Goal: Transaction & Acquisition: Purchase product/service

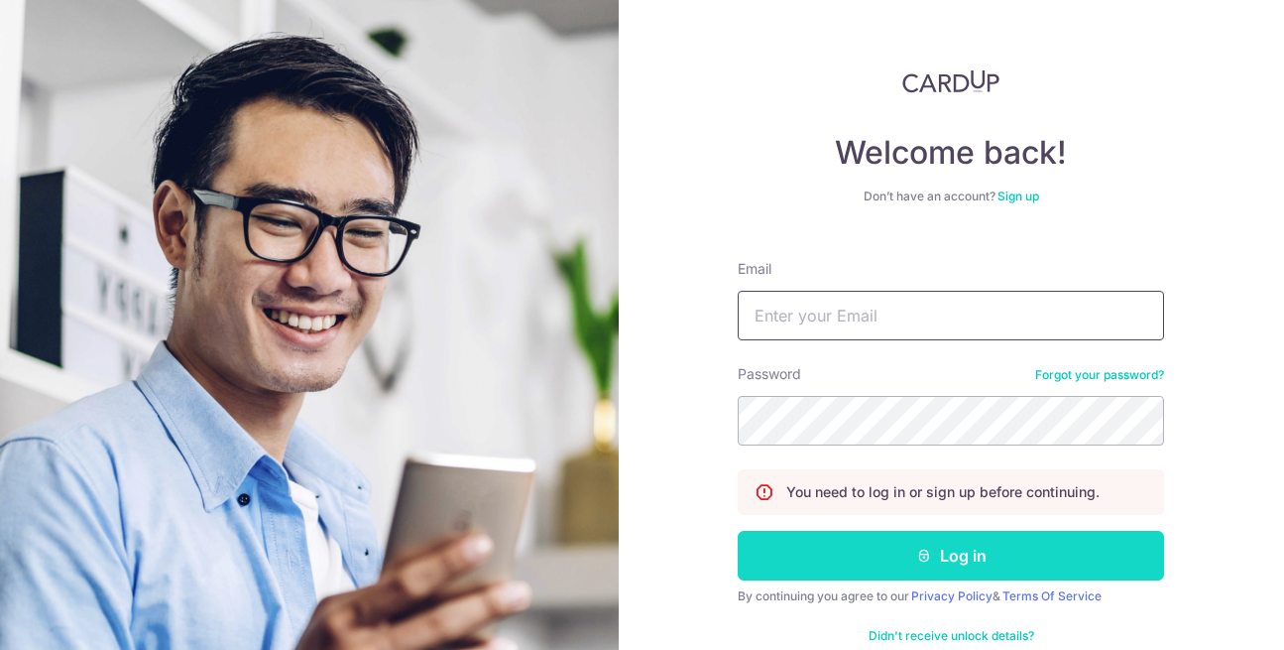
type input "[EMAIL_ADDRESS][DOMAIN_NAME]"
click at [940, 549] on button "Log in" at bounding box center [951, 556] width 426 height 50
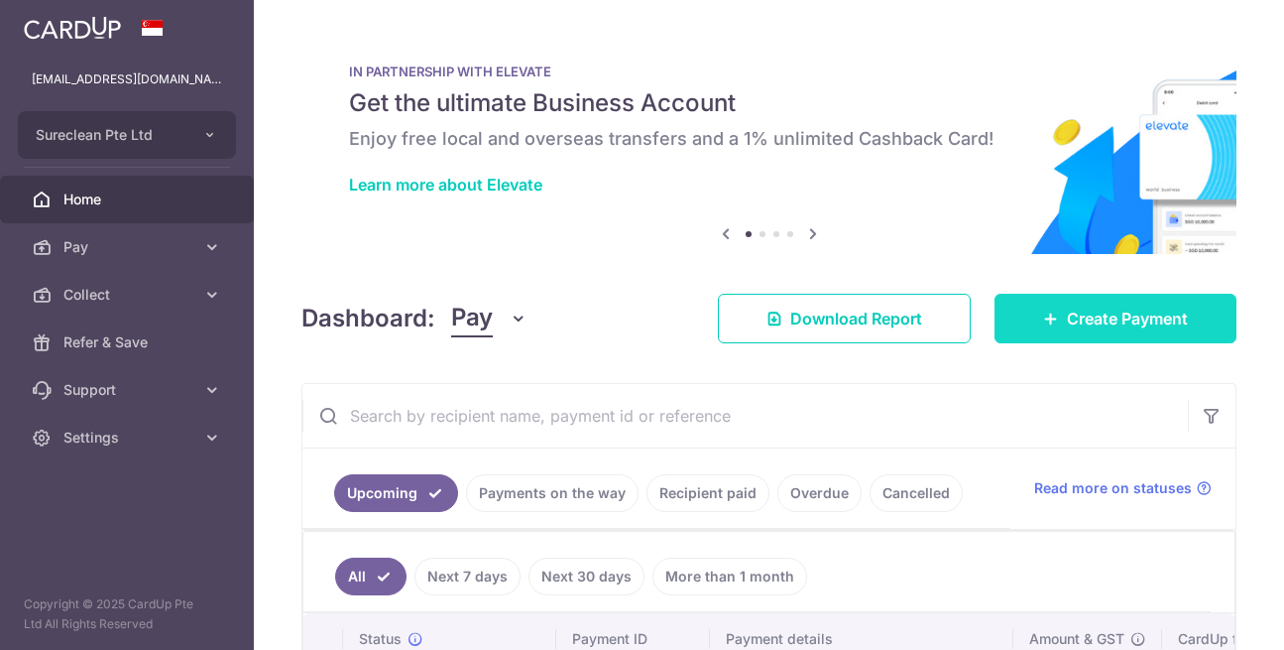
click at [1106, 318] on span "Create Payment" at bounding box center [1127, 318] width 121 height 24
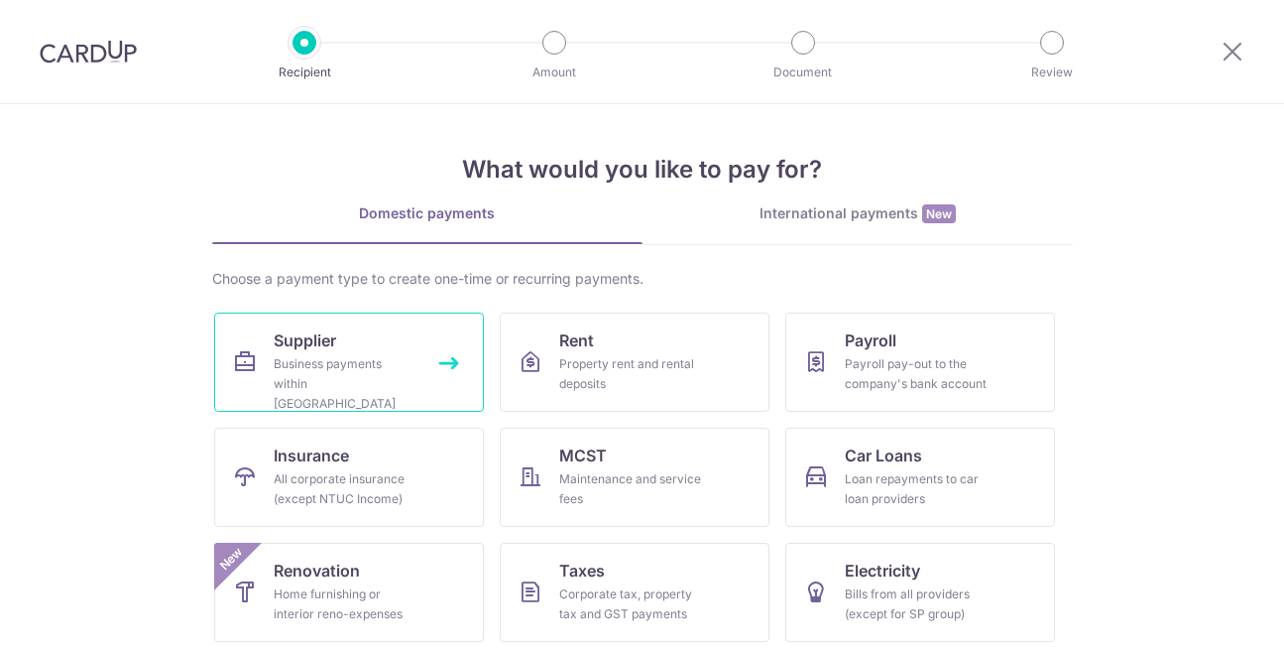
click at [332, 350] on link "Supplier Business payments within Singapore" at bounding box center [349, 361] width 270 height 99
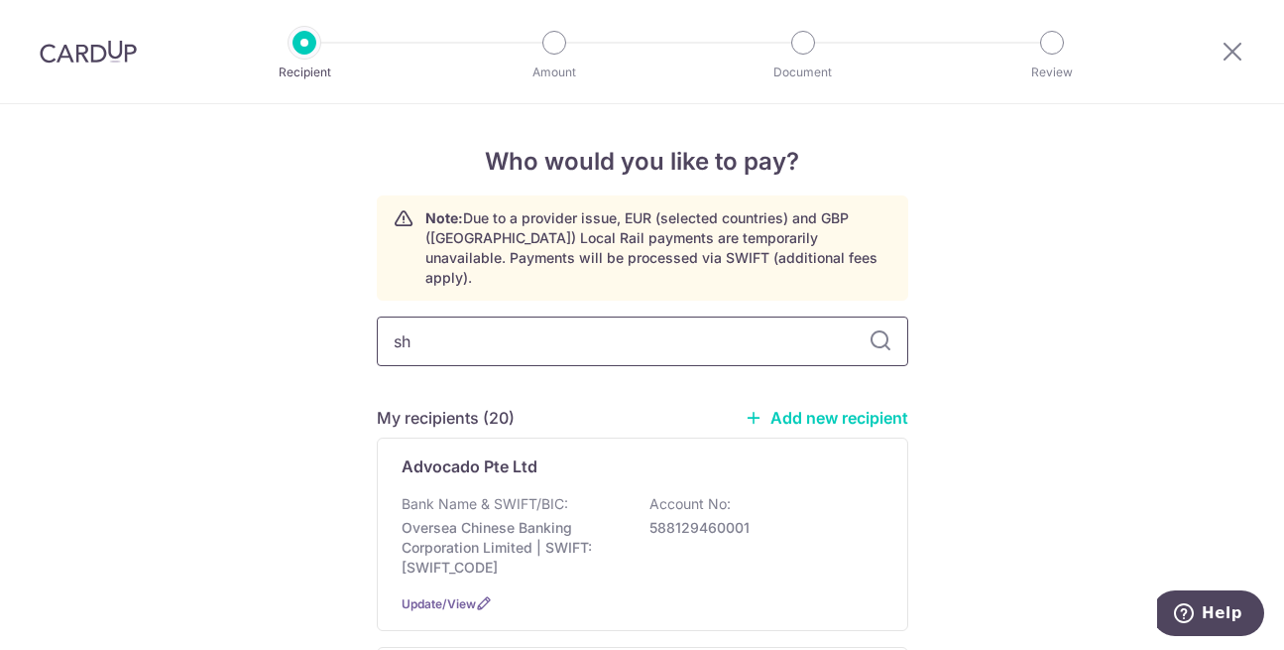
type input "shu"
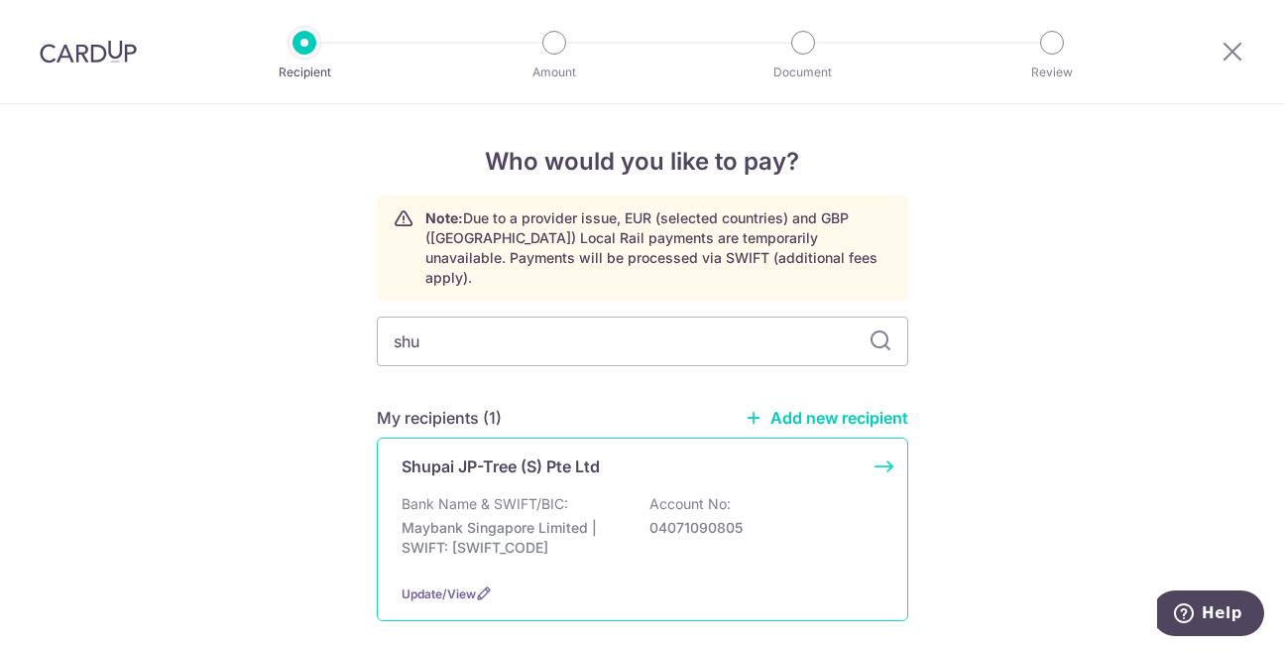
click at [476, 469] on div "Shupai JP-Tree (S) Pte Ltd Bank Name & SWIFT/BIC: Maybank Singapore Limited | S…" at bounding box center [643, 528] width 532 height 183
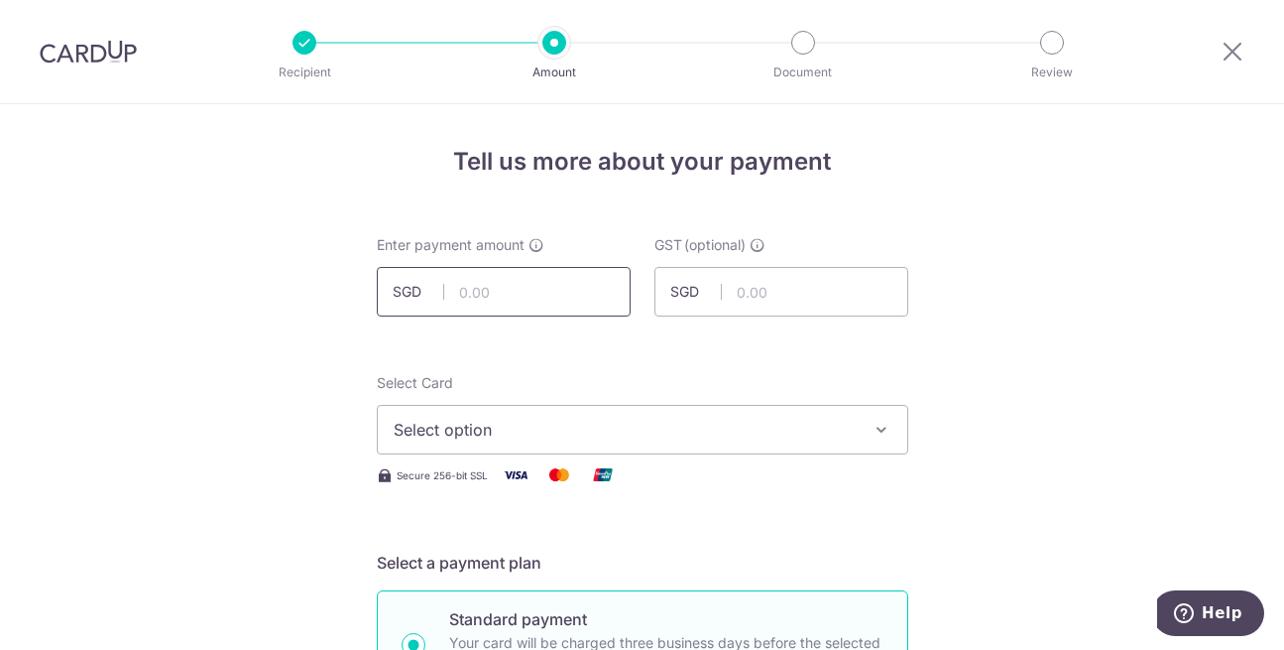
click at [519, 304] on input "text" at bounding box center [504, 292] width 254 height 50
type input "2,565.50"
click at [859, 423] on button "Select option" at bounding box center [643, 430] width 532 height 50
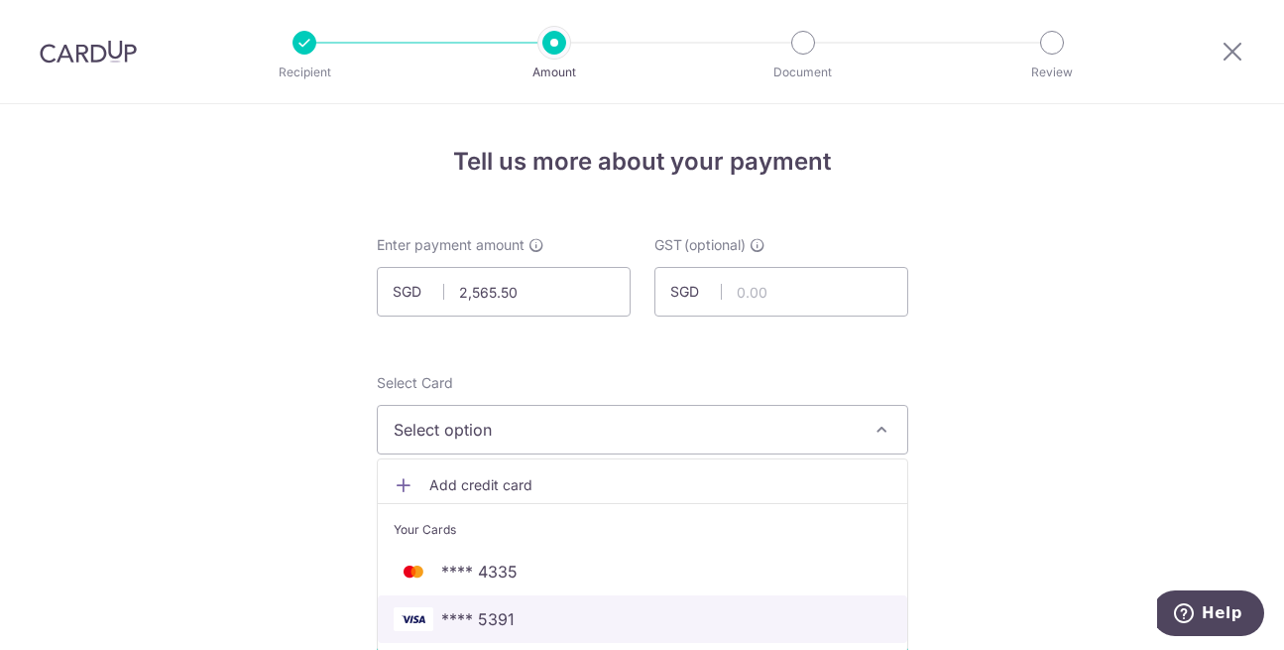
click at [484, 611] on span "**** 5391" at bounding box center [477, 619] width 73 height 24
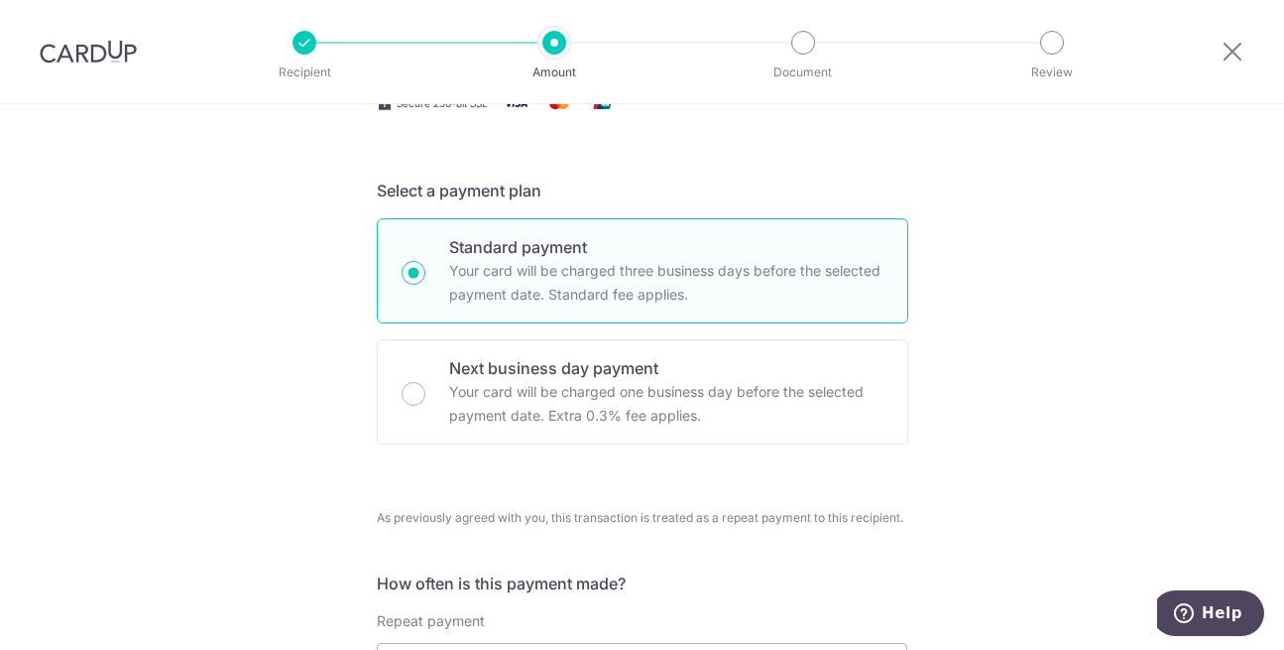
scroll to position [495, 0]
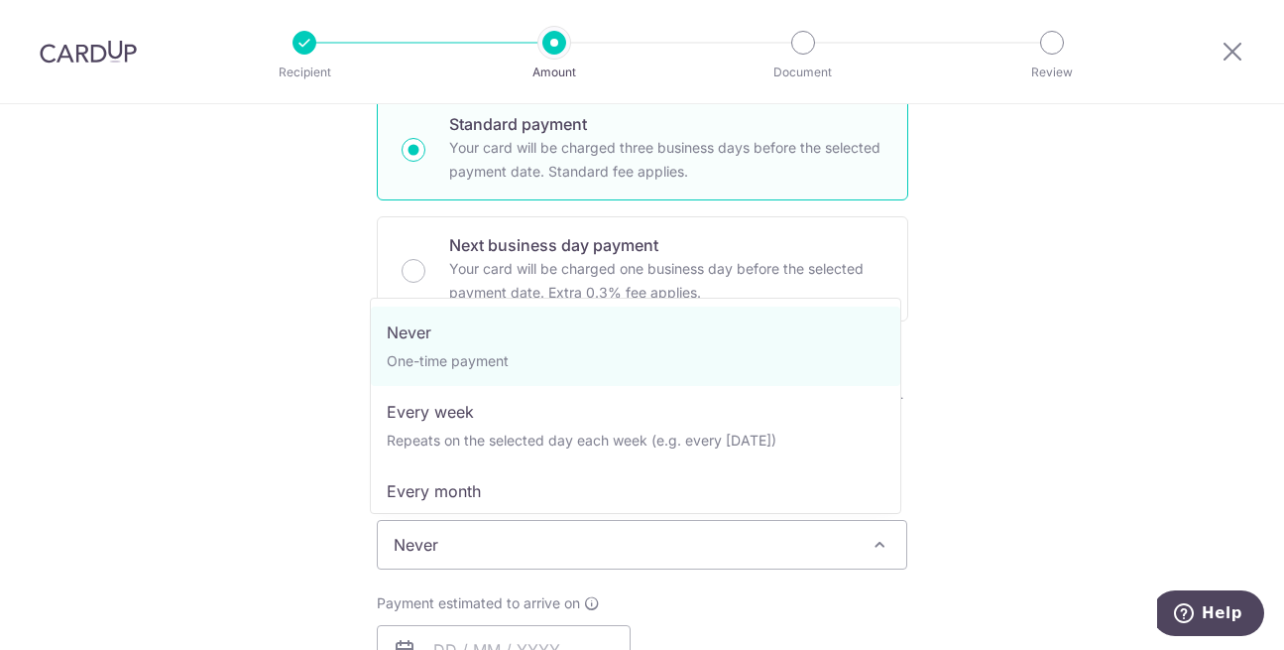
click at [483, 538] on span "Never" at bounding box center [643, 545] width 530 height 48
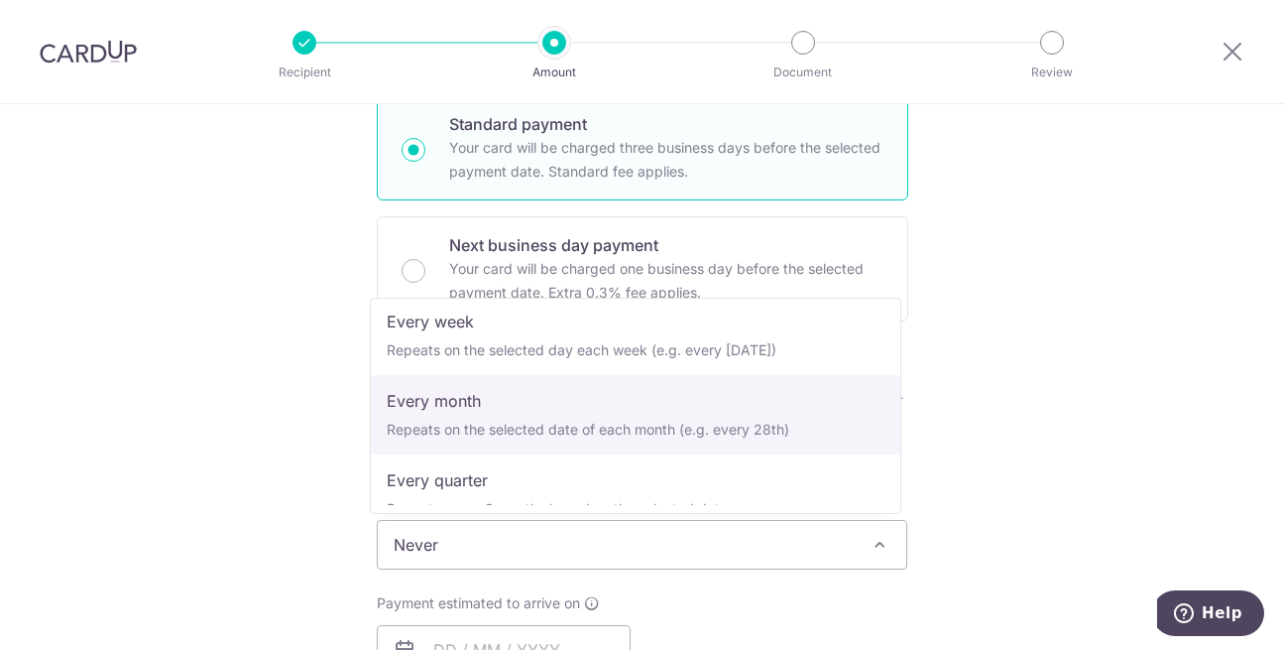
scroll to position [197, 0]
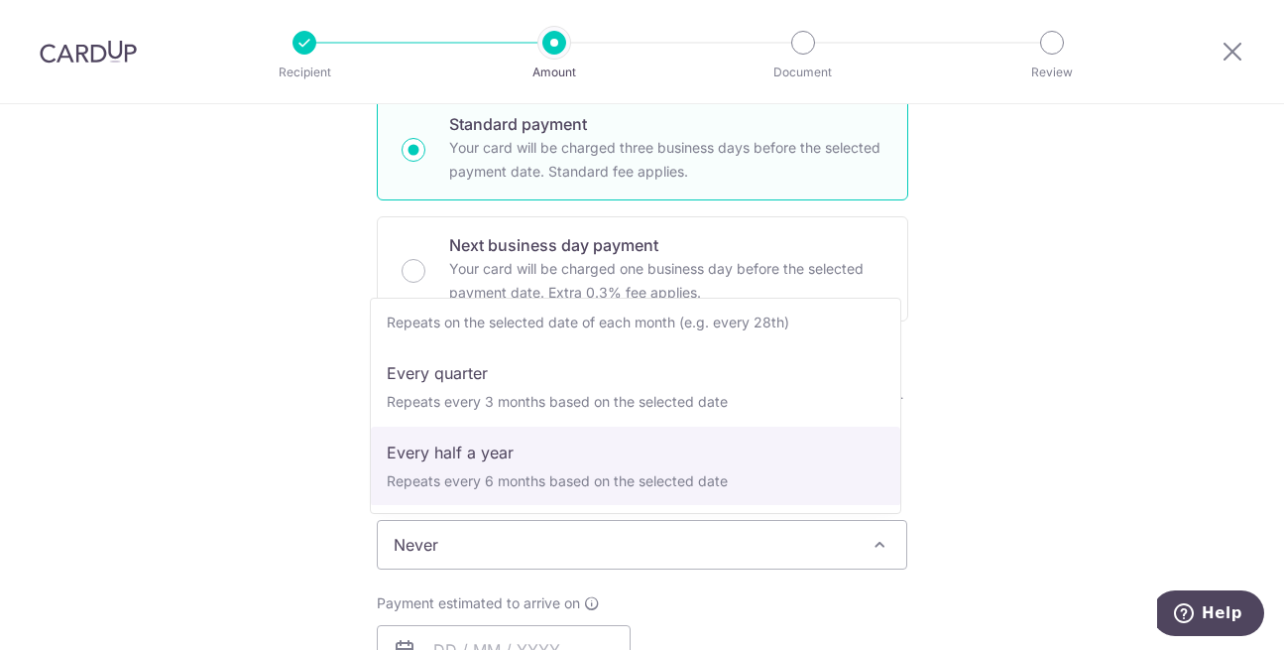
click at [1028, 379] on div "Tell us more about your payment Enter payment amount SGD 2,565.50 2565.50 GST (…" at bounding box center [642, 608] width 1284 height 1998
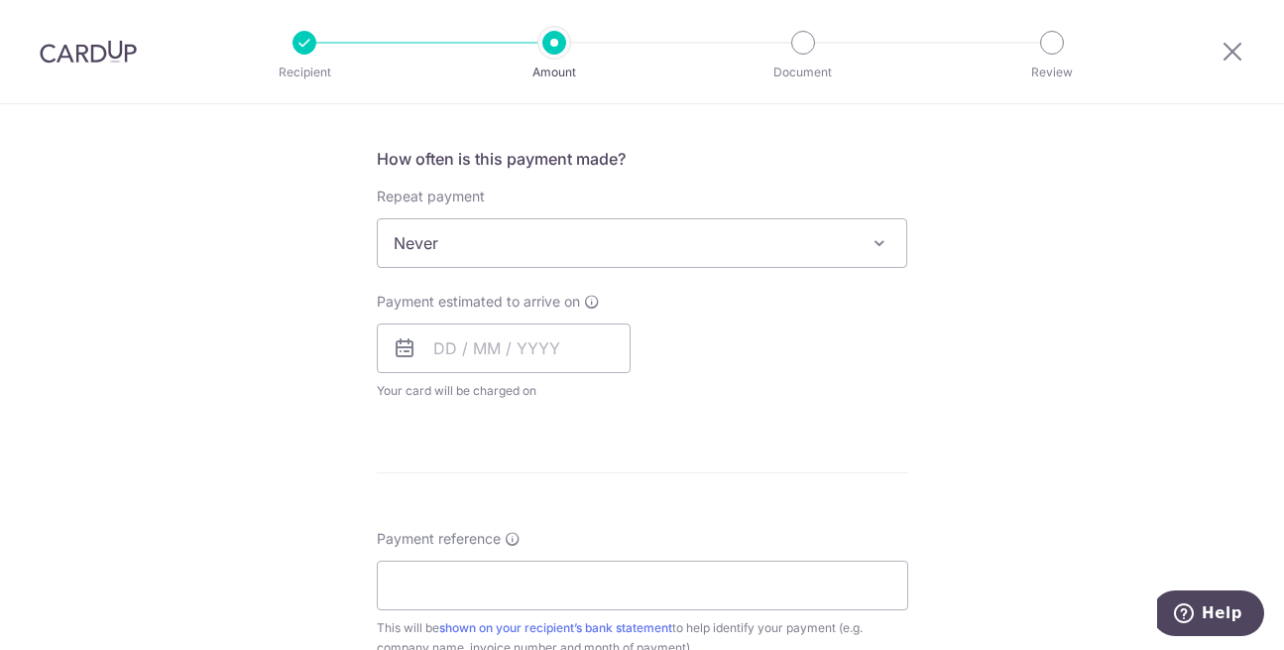
scroll to position [744, 0]
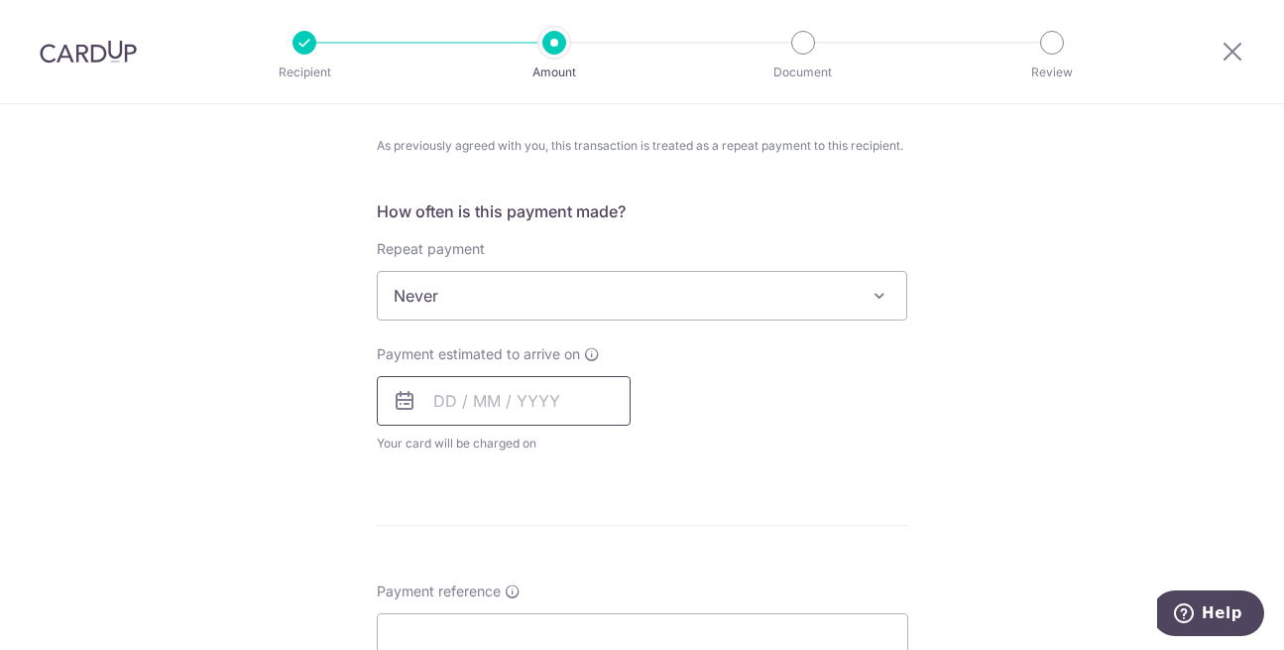
click at [496, 390] on input "text" at bounding box center [504, 401] width 254 height 50
drag, startPoint x: 492, startPoint y: 609, endPoint x: 928, endPoint y: 420, distance: 475.3
click at [494, 609] on link "16" at bounding box center [497, 621] width 32 height 32
type input "[DATE]"
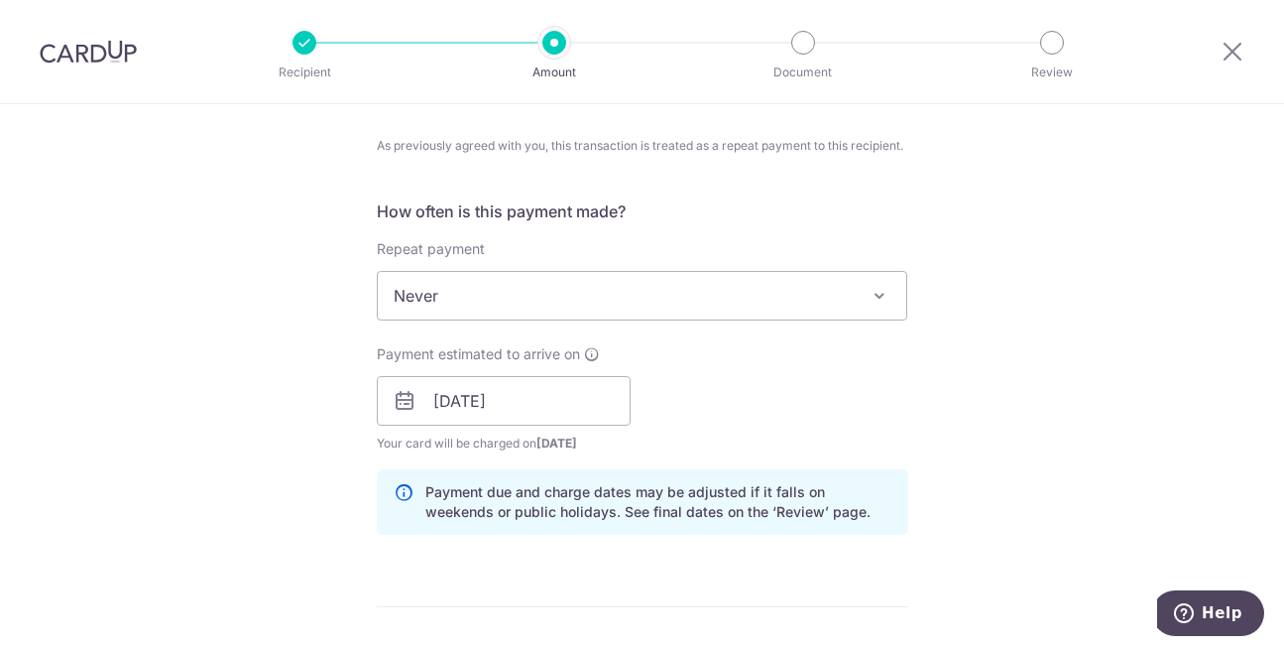
scroll to position [867, 0]
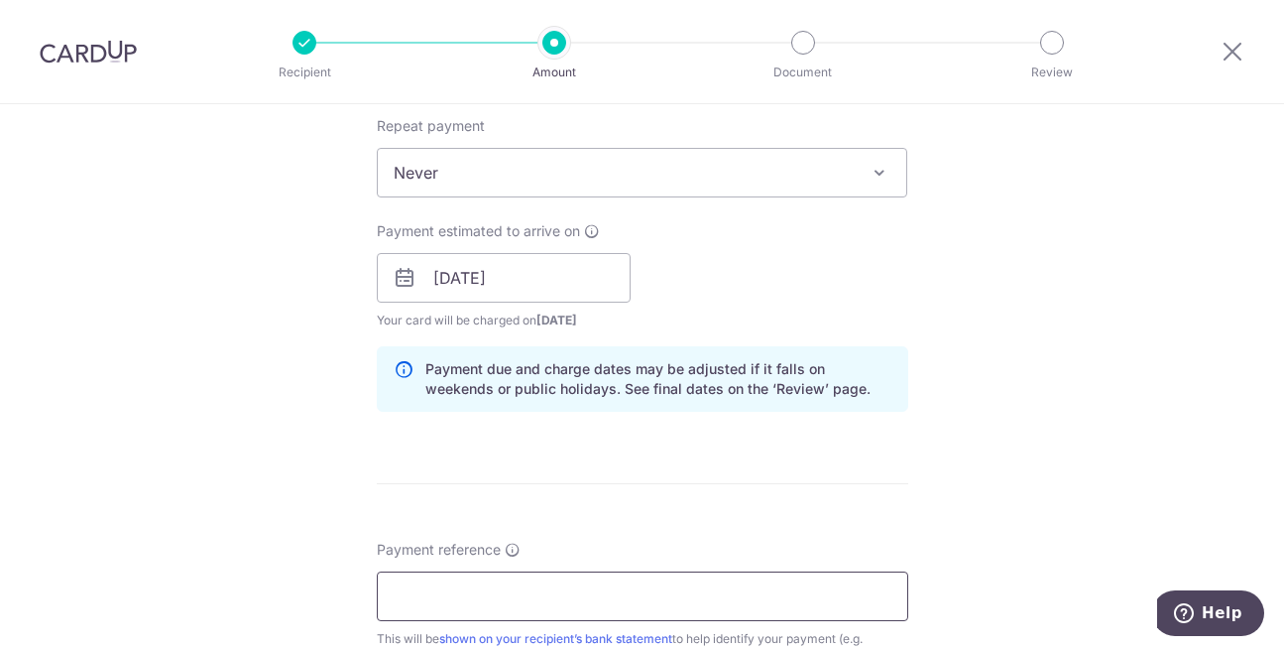
click at [478, 583] on input "Payment reference" at bounding box center [643, 596] width 532 height 50
type input "JP-1276"
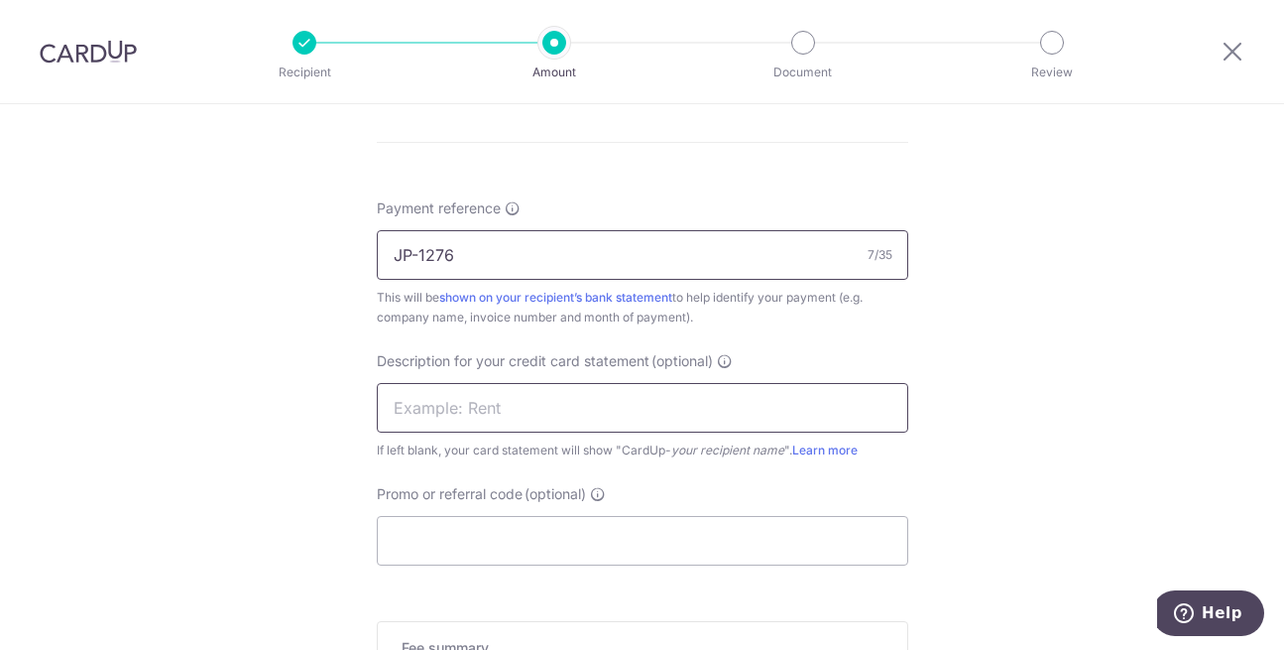
scroll to position [1364, 0]
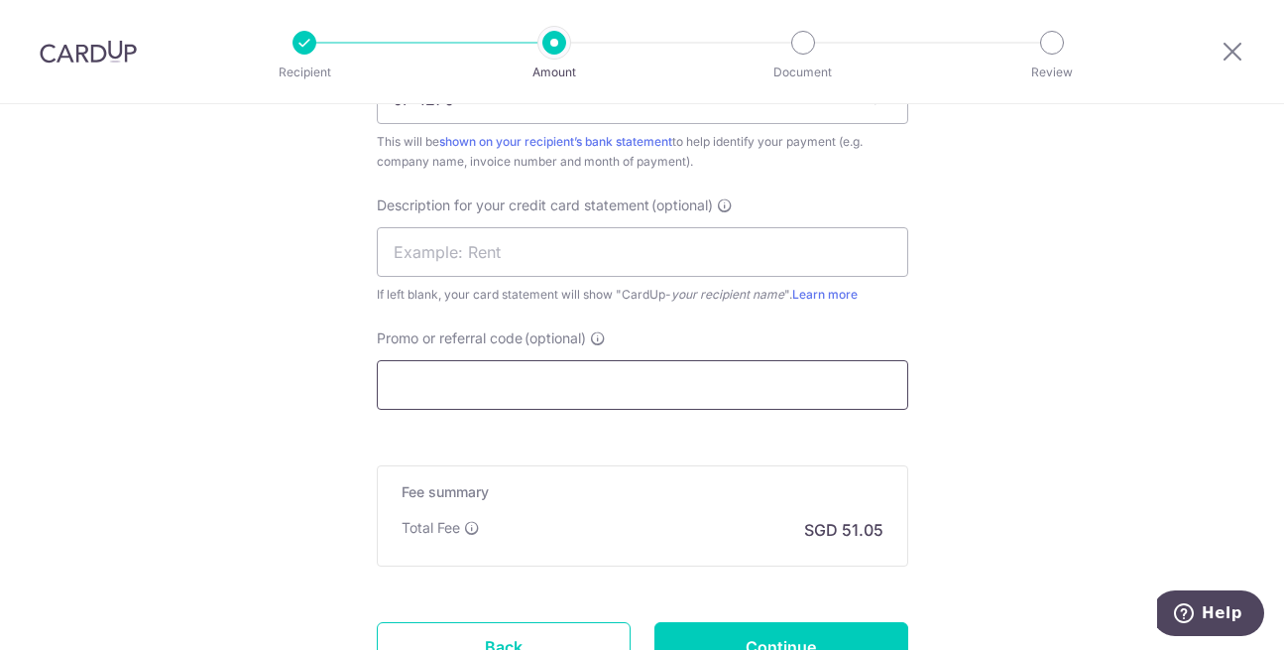
click at [461, 377] on input "Promo or referral code (optional)" at bounding box center [643, 385] width 532 height 50
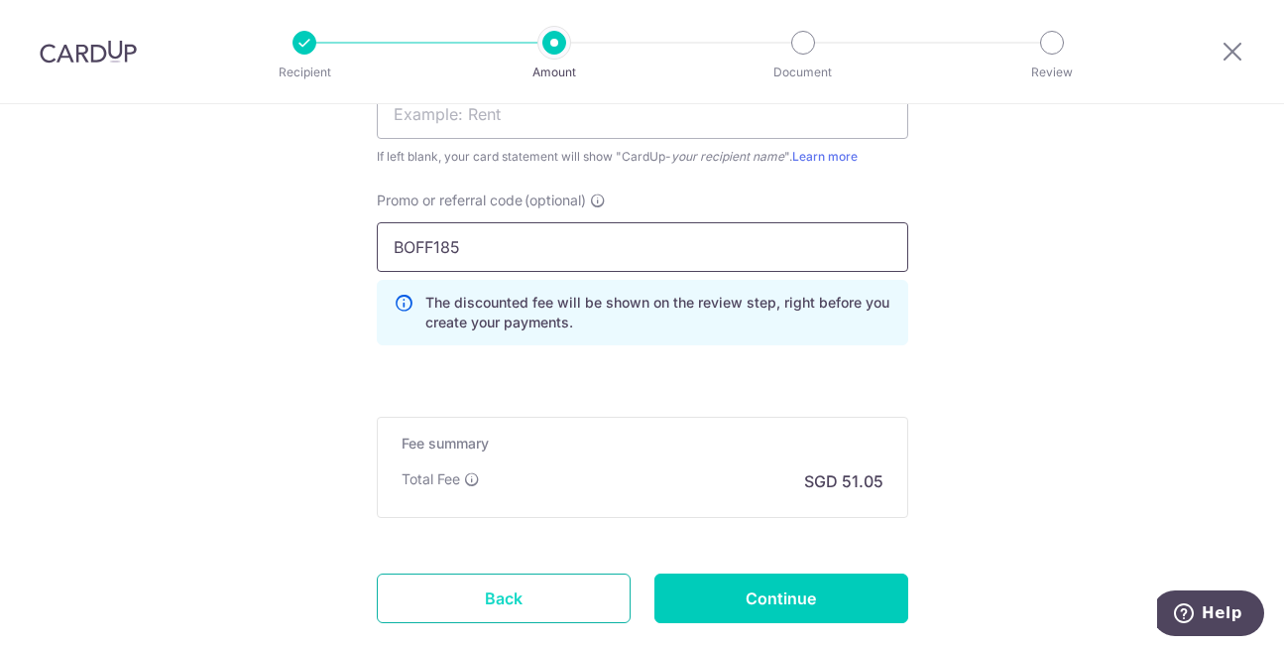
scroll to position [1611, 0]
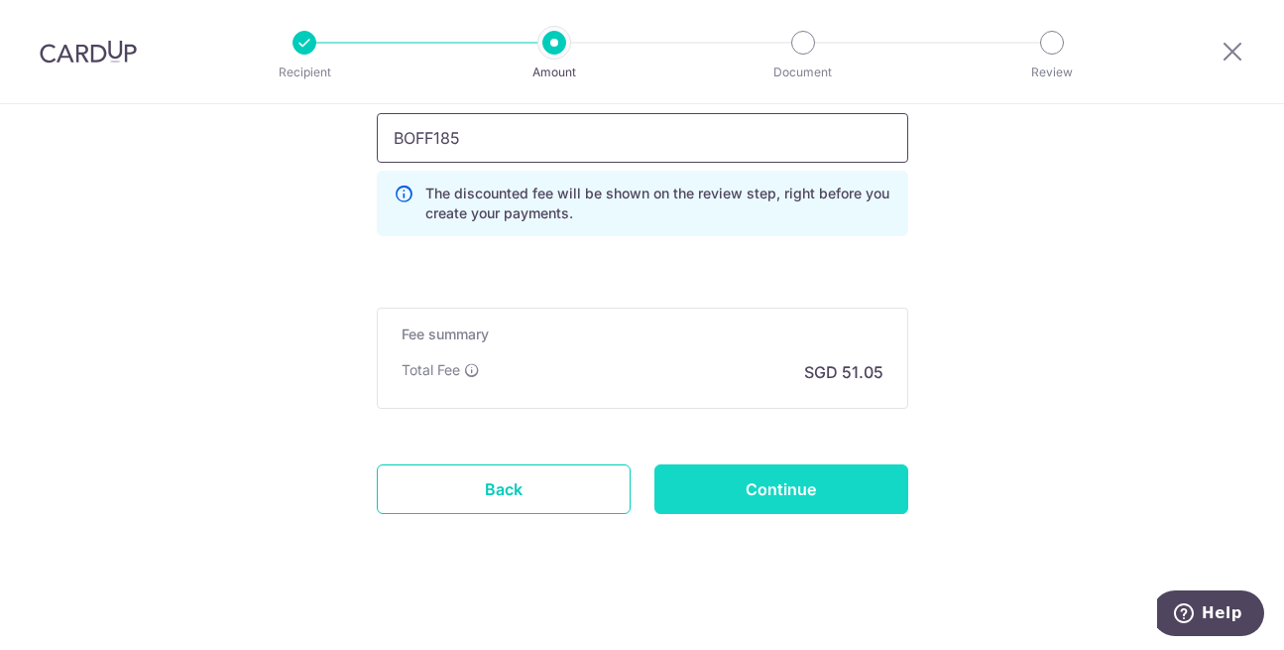
type input "BOFF185"
click at [790, 472] on input "Continue" at bounding box center [782, 489] width 254 height 50
type input "Create Schedule"
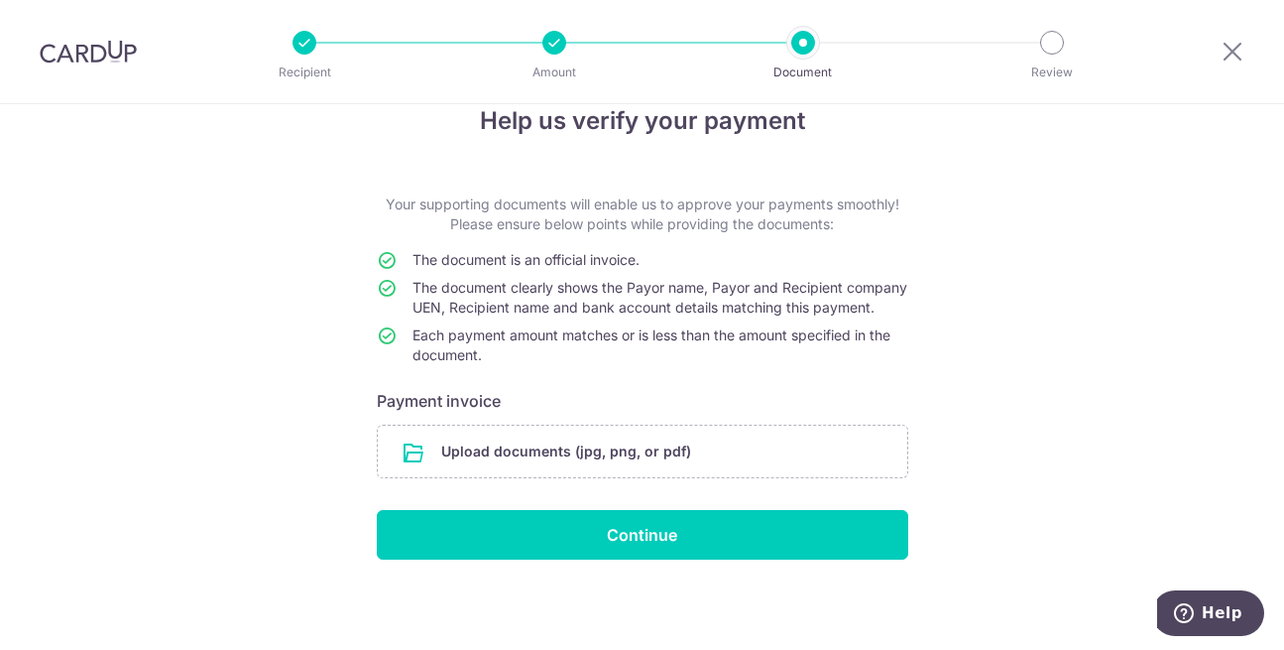
scroll to position [62, 0]
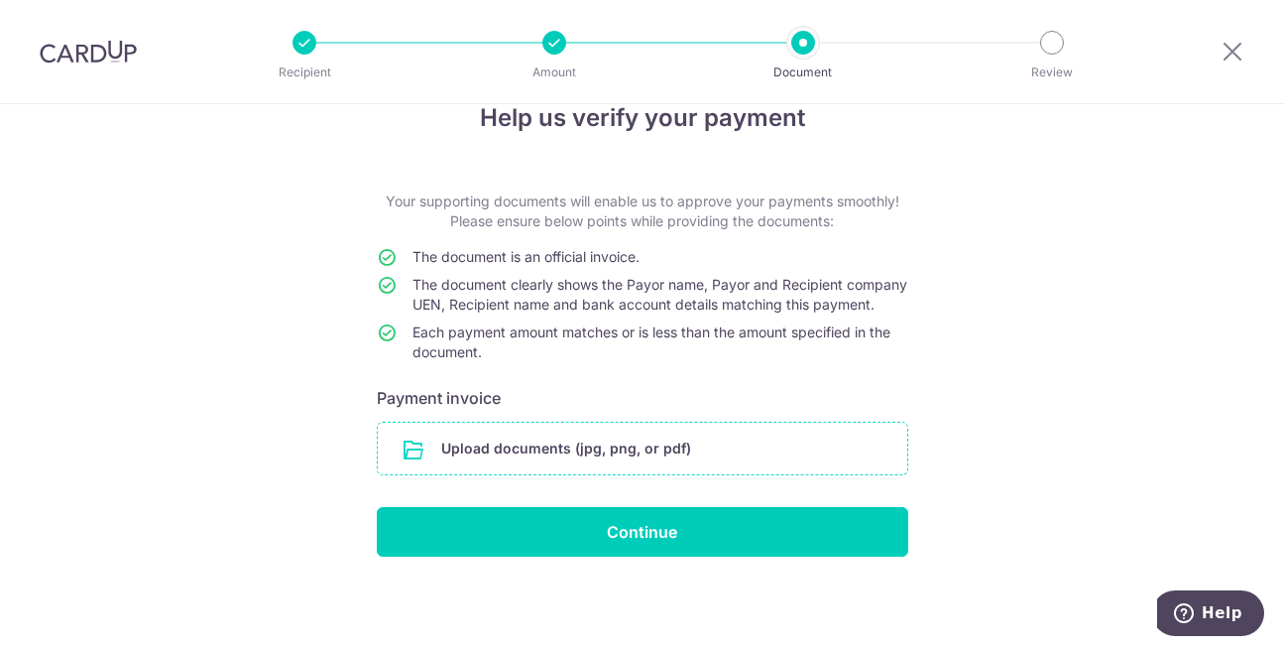
click at [623, 455] on input "file" at bounding box center [643, 448] width 530 height 52
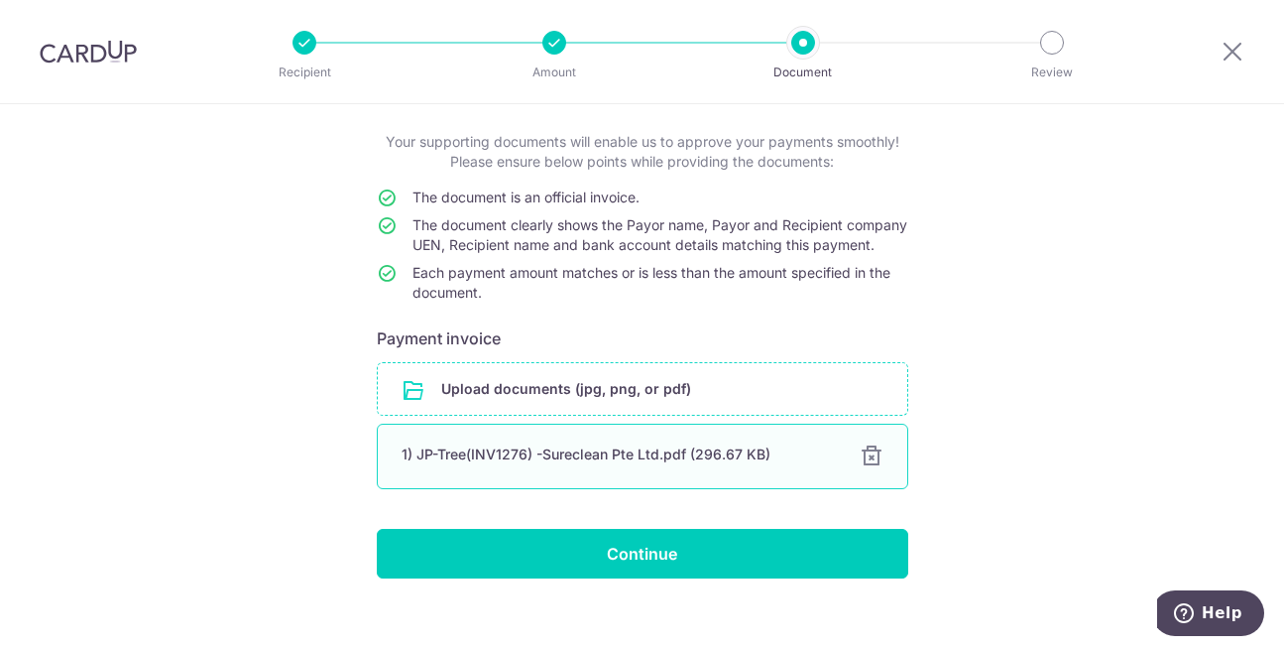
scroll to position [144, 0]
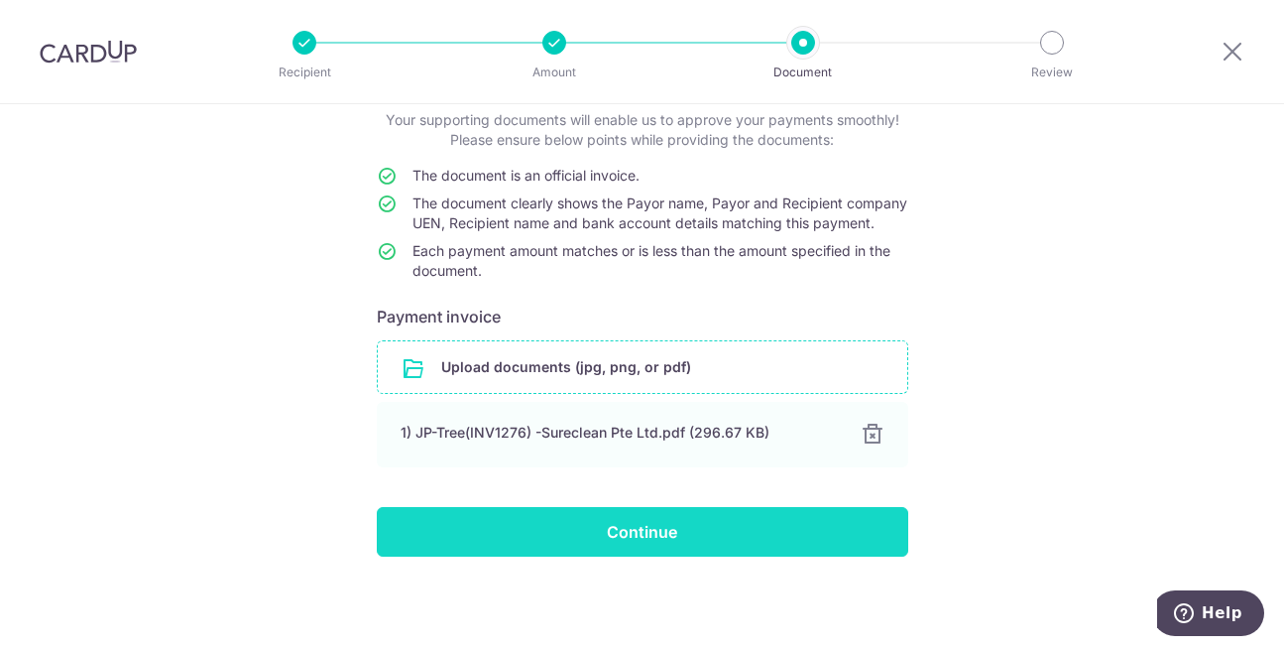
click at [625, 527] on input "Continue" at bounding box center [643, 532] width 532 height 50
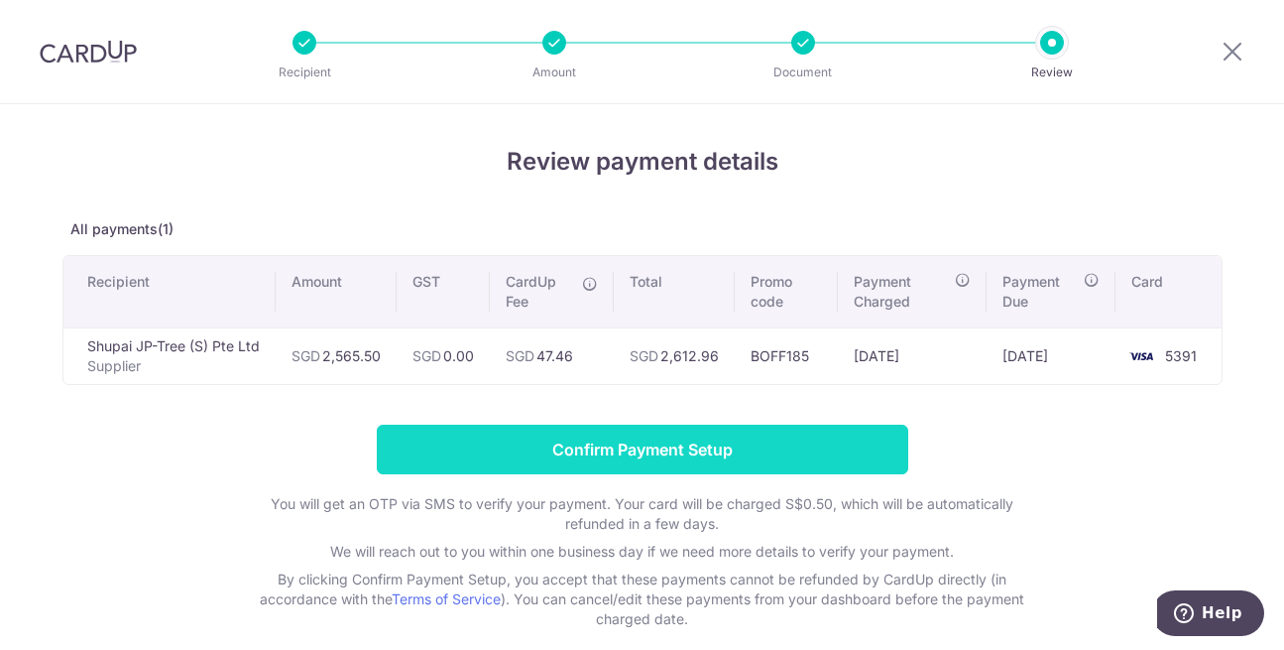
click at [650, 451] on input "Confirm Payment Setup" at bounding box center [643, 449] width 532 height 50
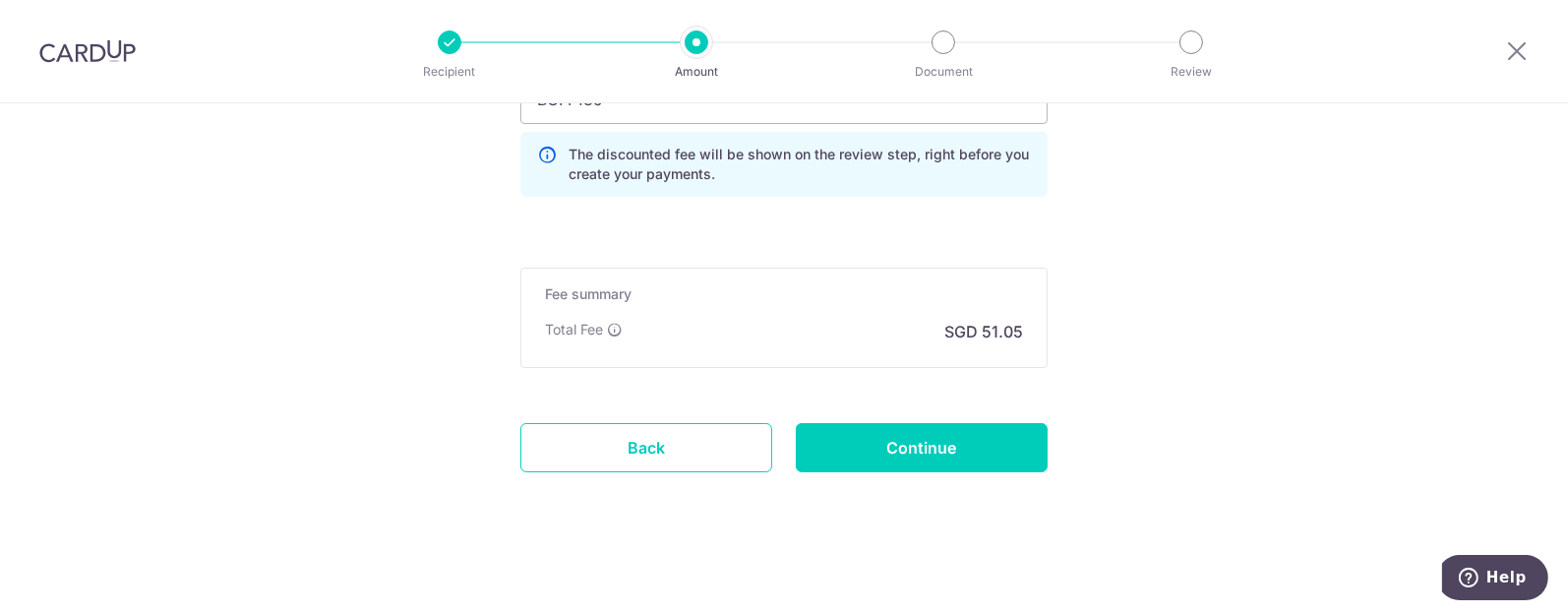
scroll to position [1718, 0]
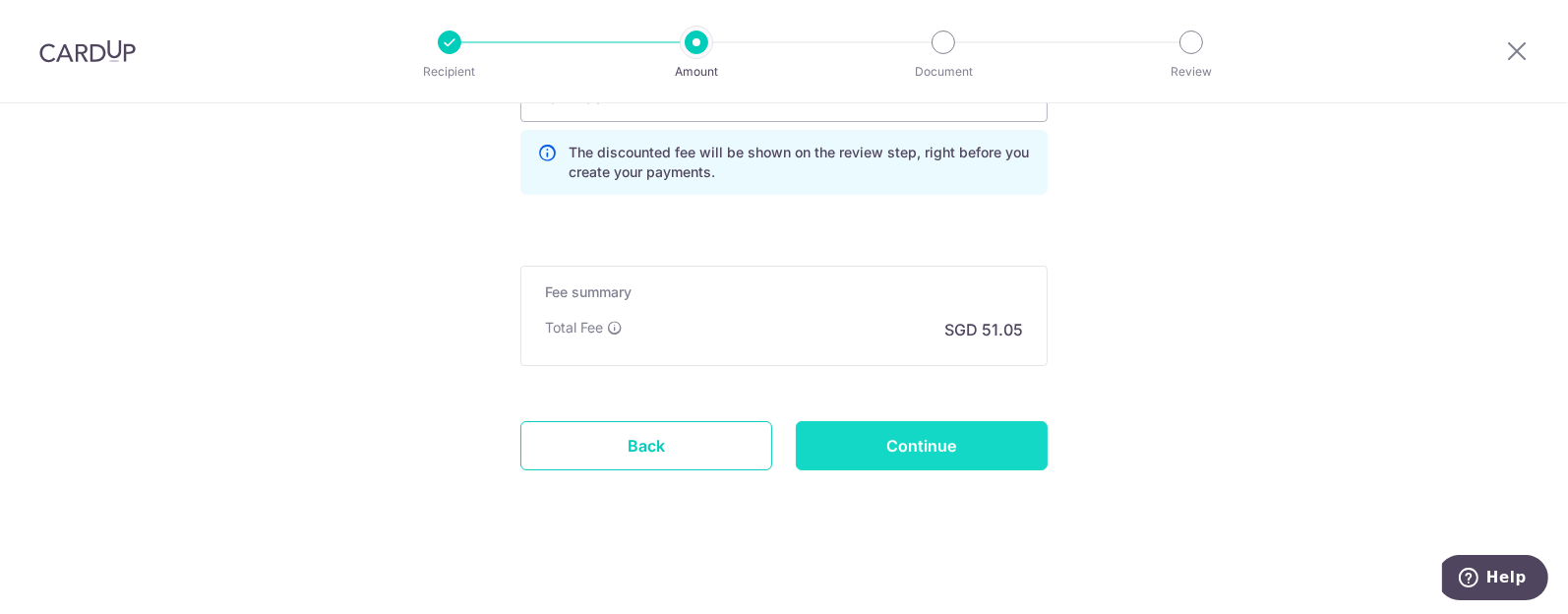
click at [914, 442] on input "Continue" at bounding box center [921, 445] width 252 height 50
type input "Update Schedule"
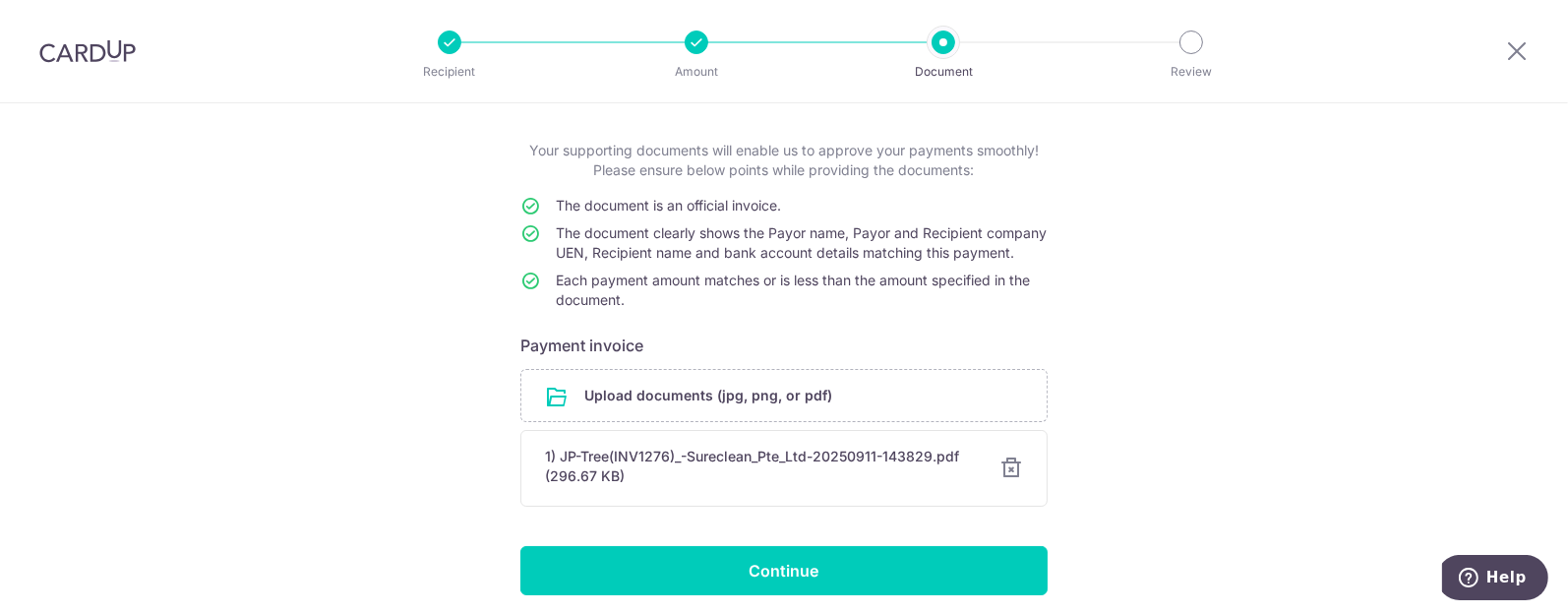
scroll to position [184, 0]
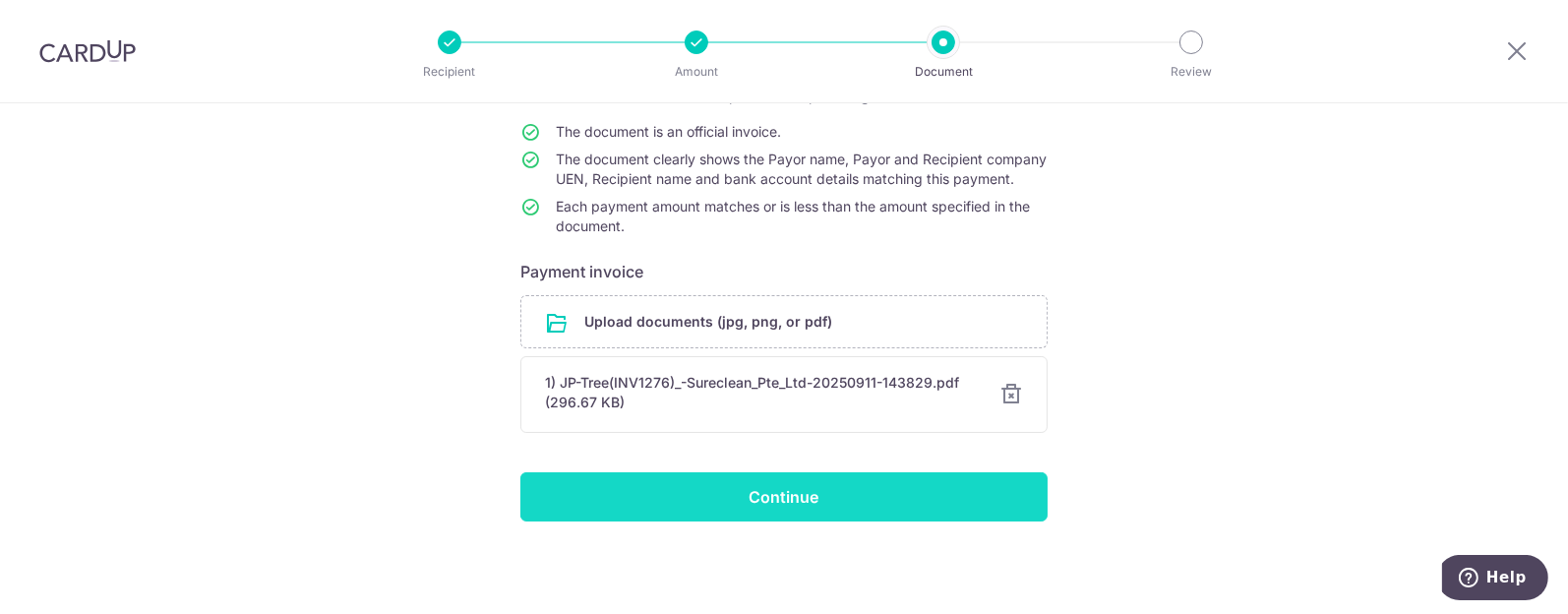
click at [777, 494] on input "Continue" at bounding box center [784, 497] width 528 height 50
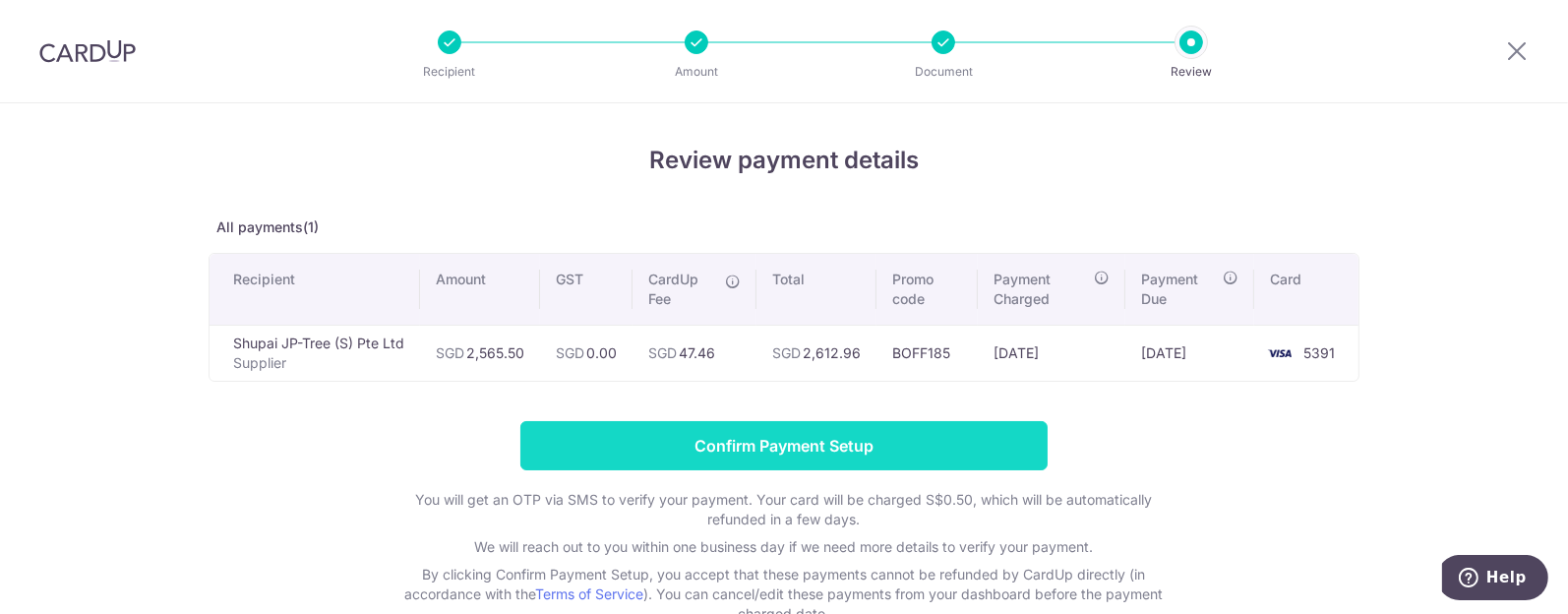
click at [806, 443] on input "Confirm Payment Setup" at bounding box center [784, 445] width 528 height 50
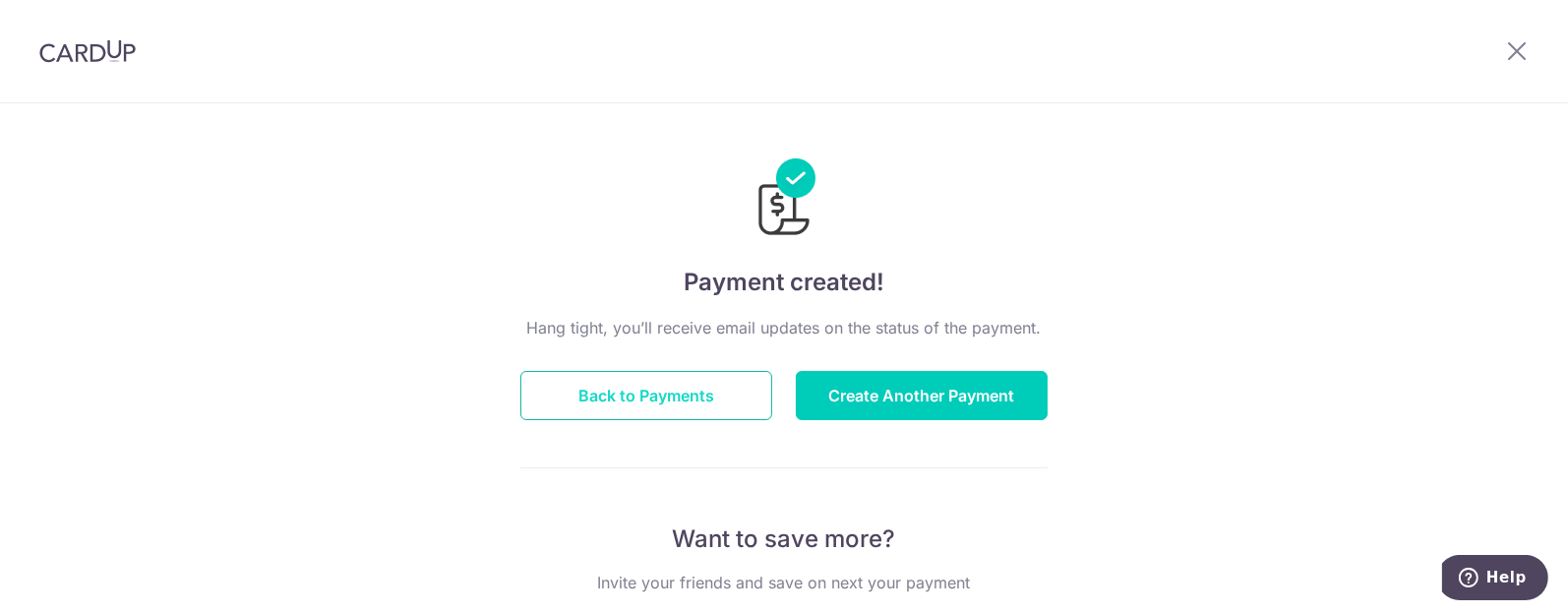
click at [615, 394] on button "Back to Payments" at bounding box center [647, 396] width 252 height 50
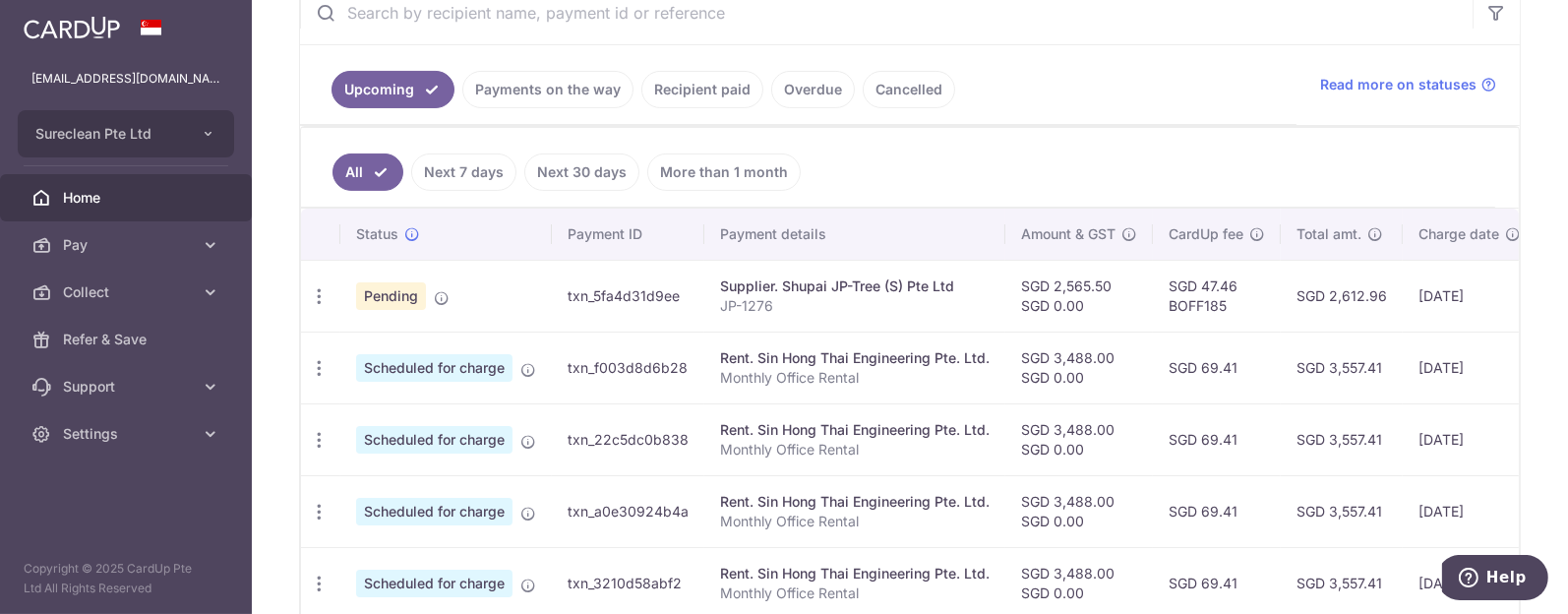
scroll to position [369, 0]
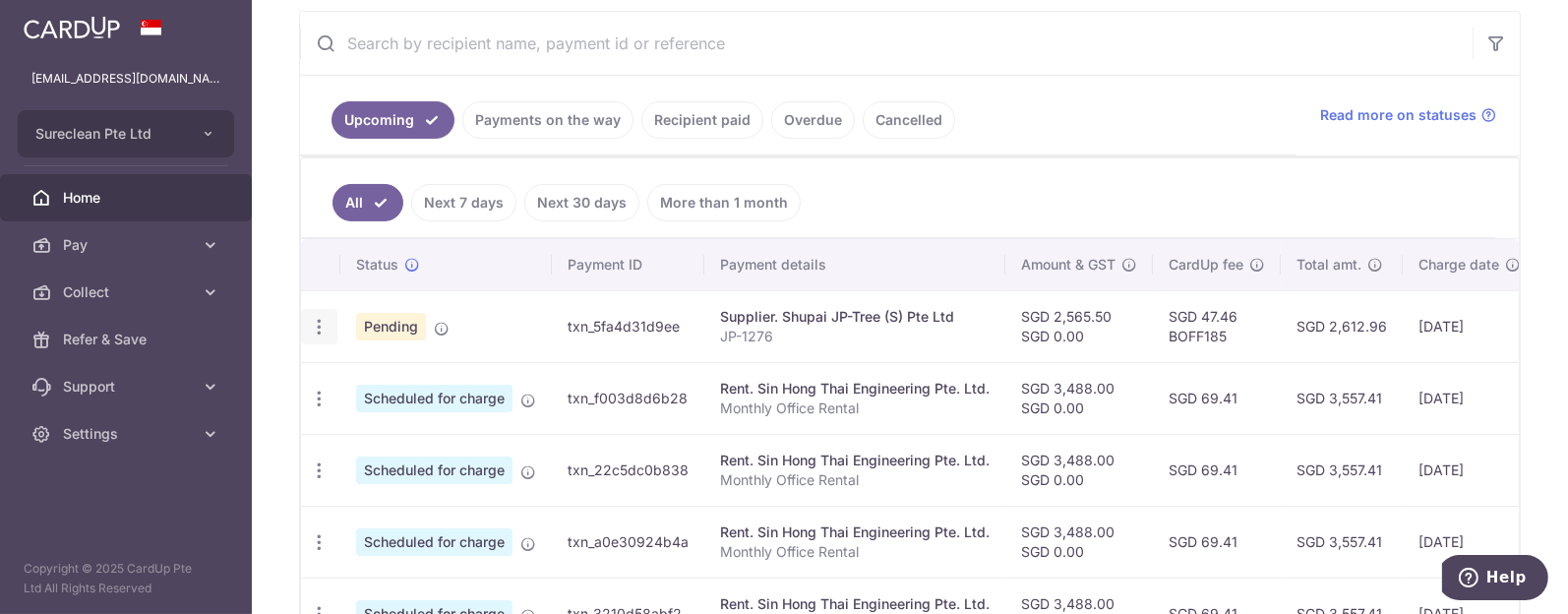
click at [320, 317] on icon "button" at bounding box center [318, 326] width 21 height 21
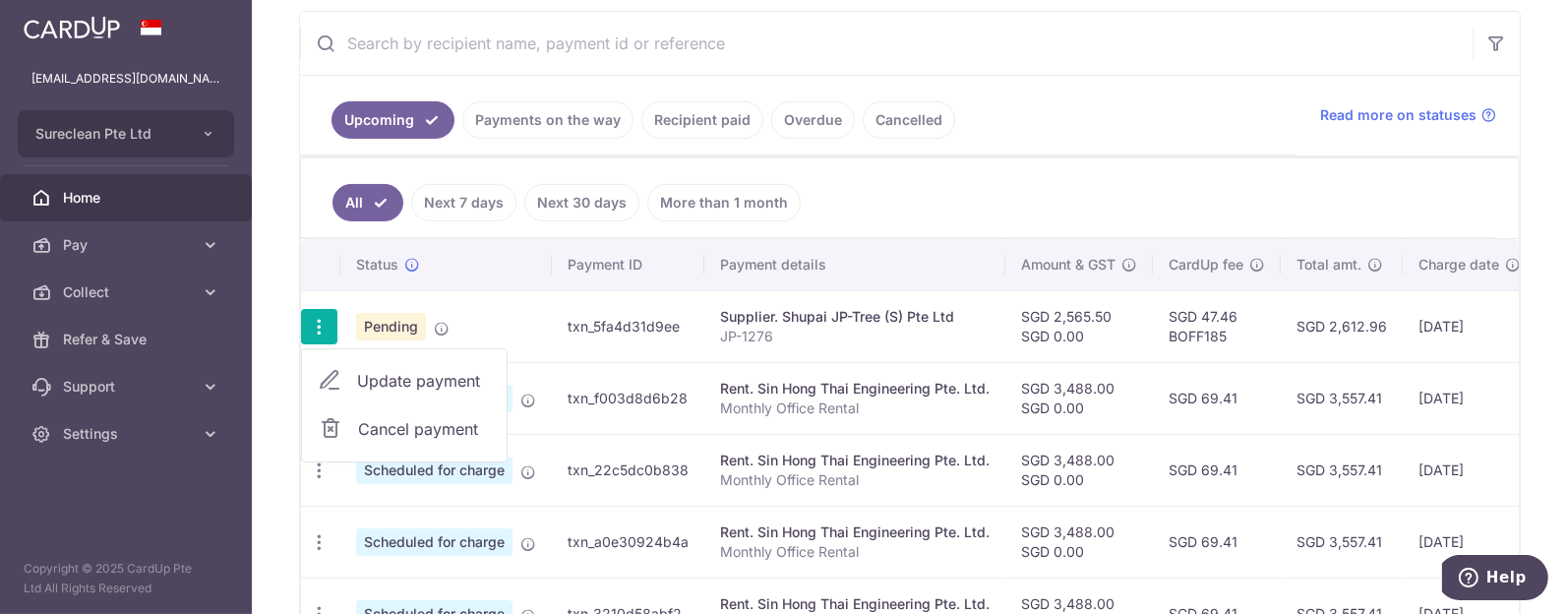
click at [1146, 42] on input "text" at bounding box center [886, 43] width 1172 height 62
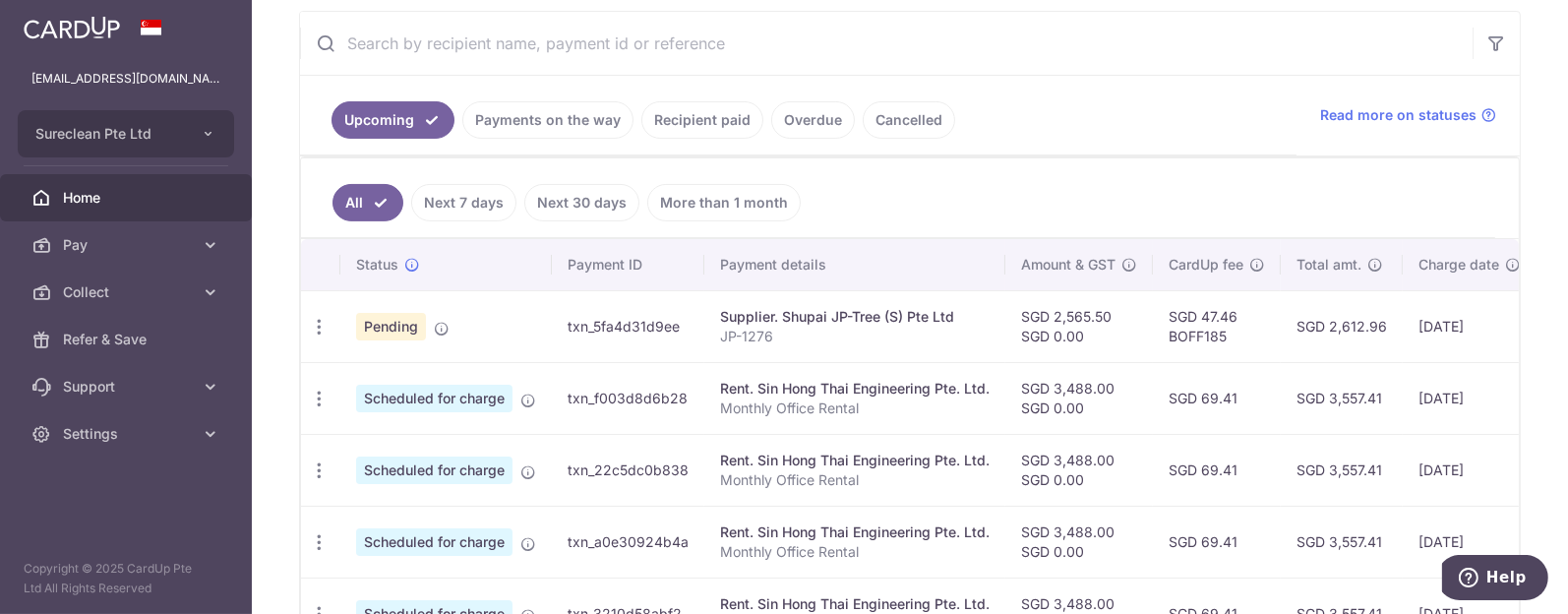
click at [1148, 110] on ul "Upcoming Payments on the way Recipient paid Overdue Cancelled" at bounding box center [797, 115] width 997 height 79
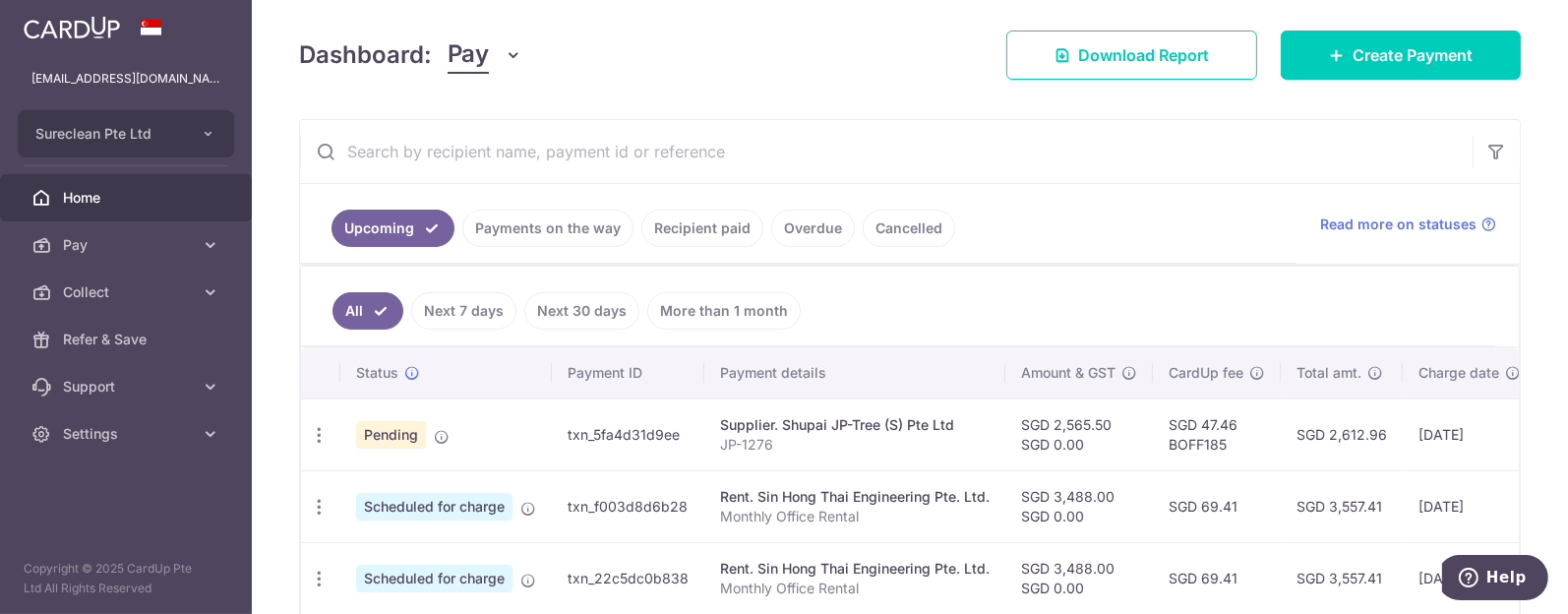
scroll to position [263, 0]
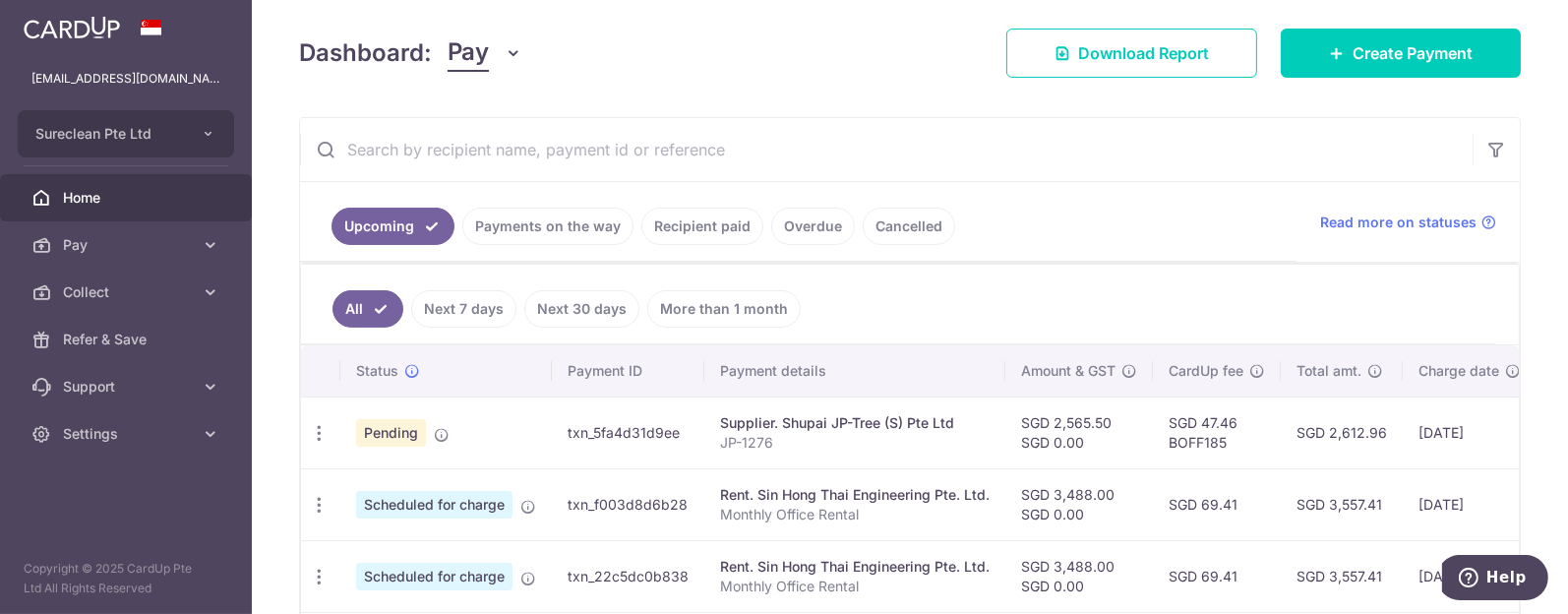
click at [536, 229] on link "Payments on the way" at bounding box center [547, 226] width 172 height 38
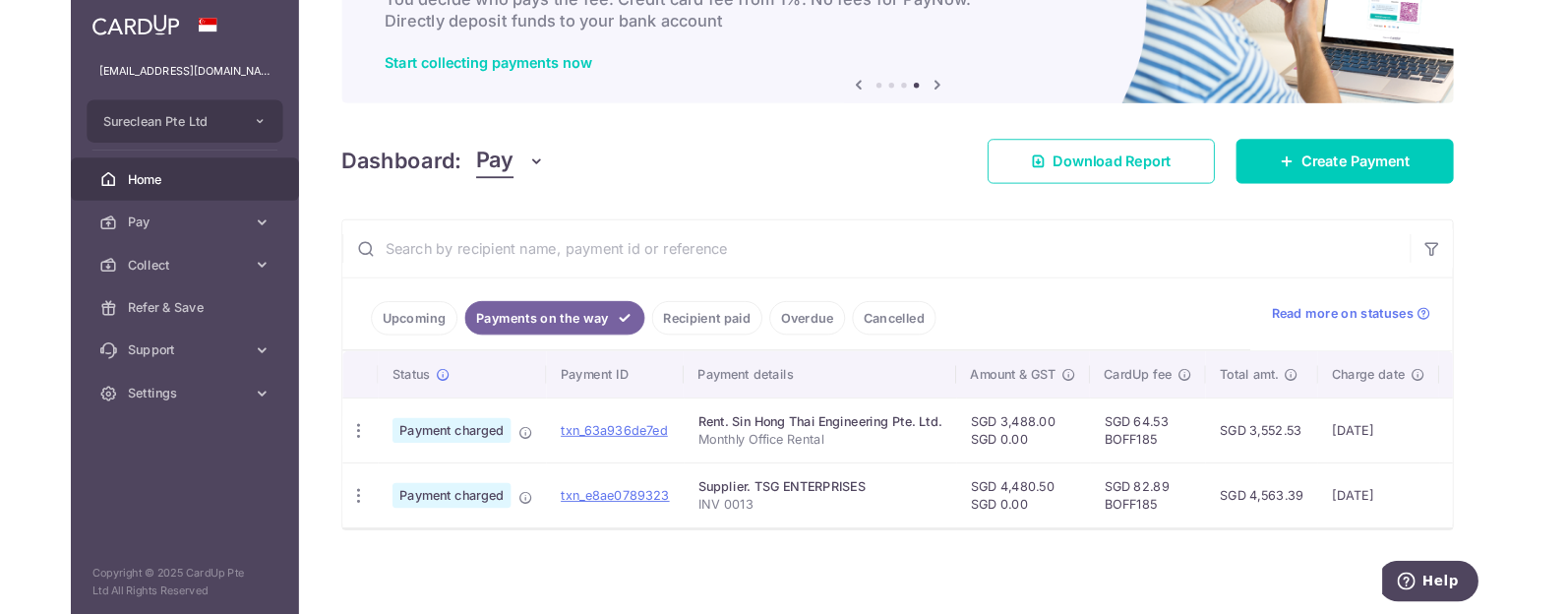
scroll to position [210, 0]
